Goal: Transaction & Acquisition: Purchase product/service

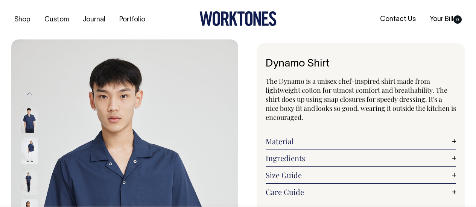
radio input "true"
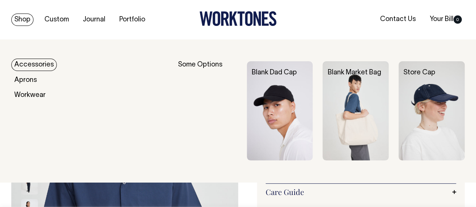
click at [19, 21] on link "Shop" at bounding box center [22, 20] width 22 height 12
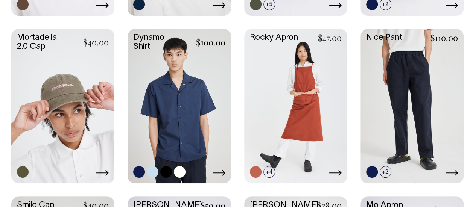
scroll to position [527, 0]
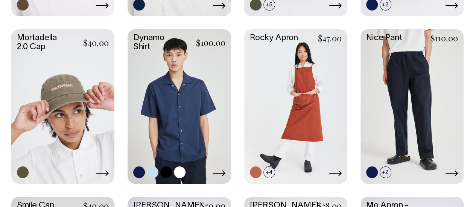
click at [175, 167] on link at bounding box center [180, 173] width 12 height 12
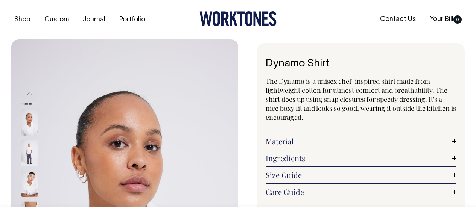
select select "Off-White"
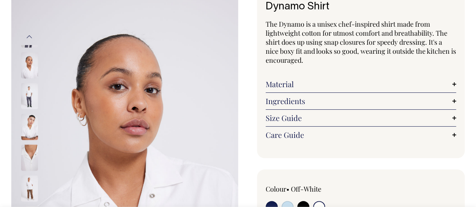
scroll to position [58, 0]
